Goal: Check status: Check status

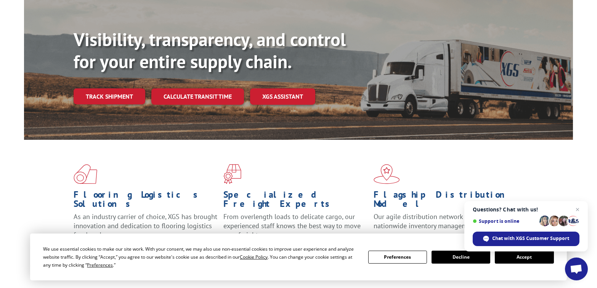
scroll to position [69, 0]
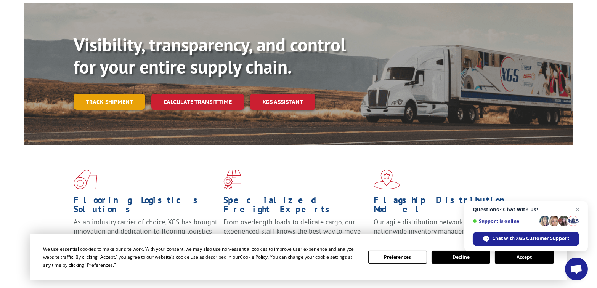
click at [116, 94] on link "Track shipment" at bounding box center [110, 102] width 72 height 16
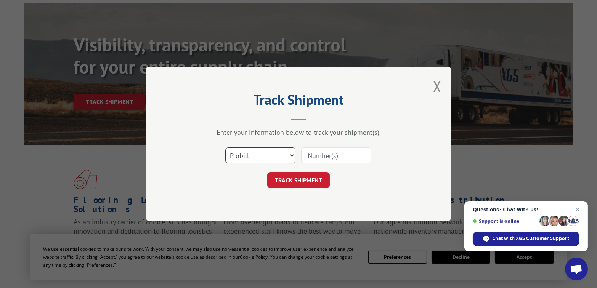
click at [291, 154] on select "Select category... Probill BOL PO" at bounding box center [260, 156] width 70 height 16
select select "bol"
click at [225, 148] on select "Select category... Probill BOL PO" at bounding box center [260, 156] width 70 height 16
click at [322, 157] on input at bounding box center [336, 156] width 70 height 16
type input "743385"
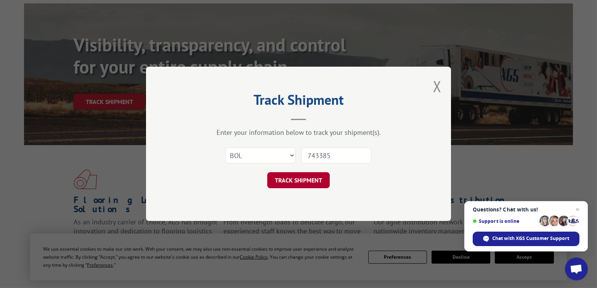
click at [306, 176] on button "TRACK SHIPMENT" at bounding box center [298, 181] width 63 height 16
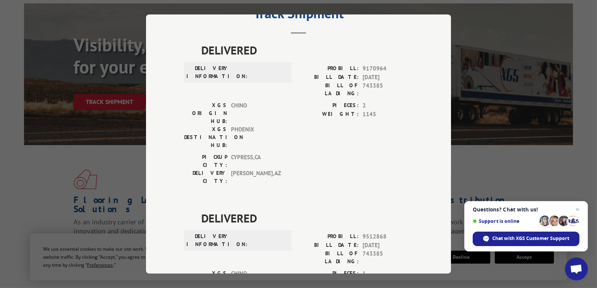
scroll to position [0, 0]
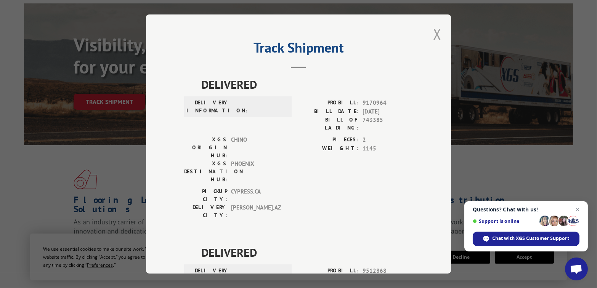
click at [435, 32] on button "Close modal" at bounding box center [437, 34] width 8 height 20
